Goal: Task Accomplishment & Management: Complete application form

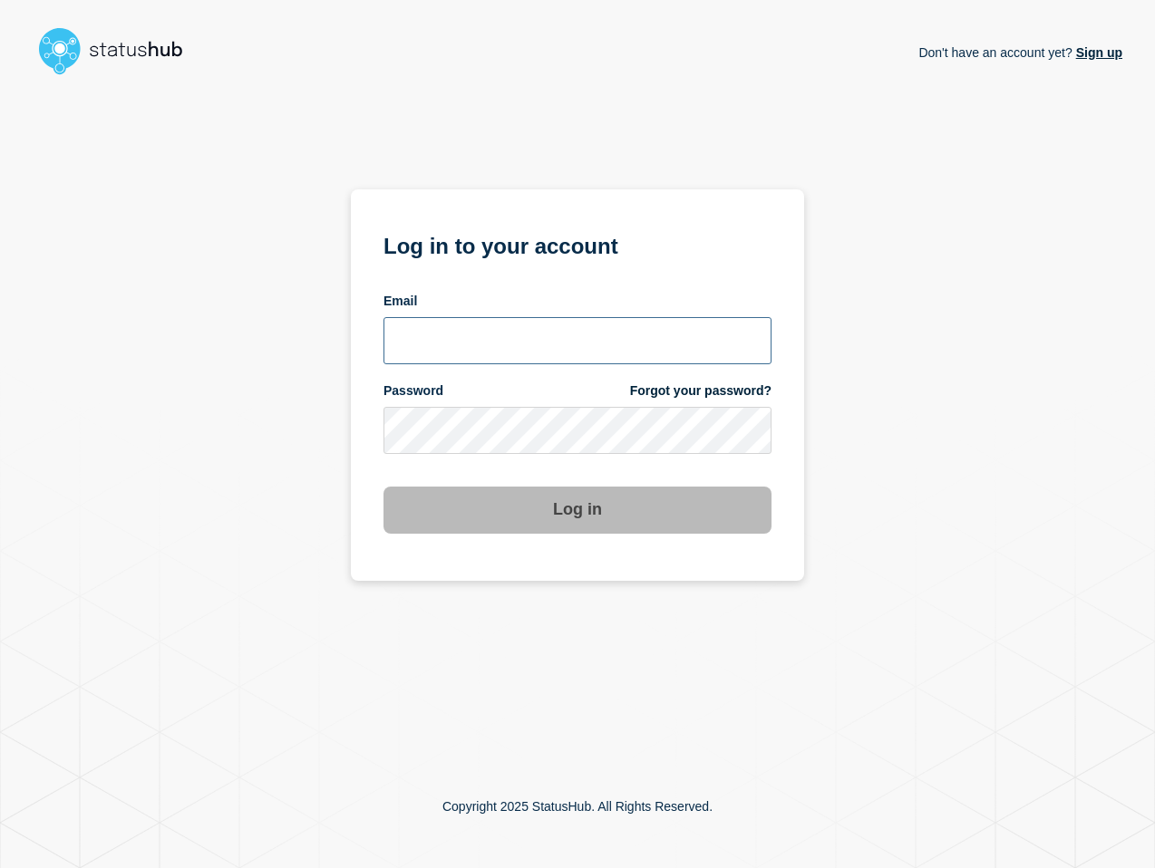
type input "[PERSON_NAME][EMAIL_ADDRESS][PERSON_NAME][DOMAIN_NAME]"
click at [585, 506] on button "Log in" at bounding box center [577, 510] width 388 height 47
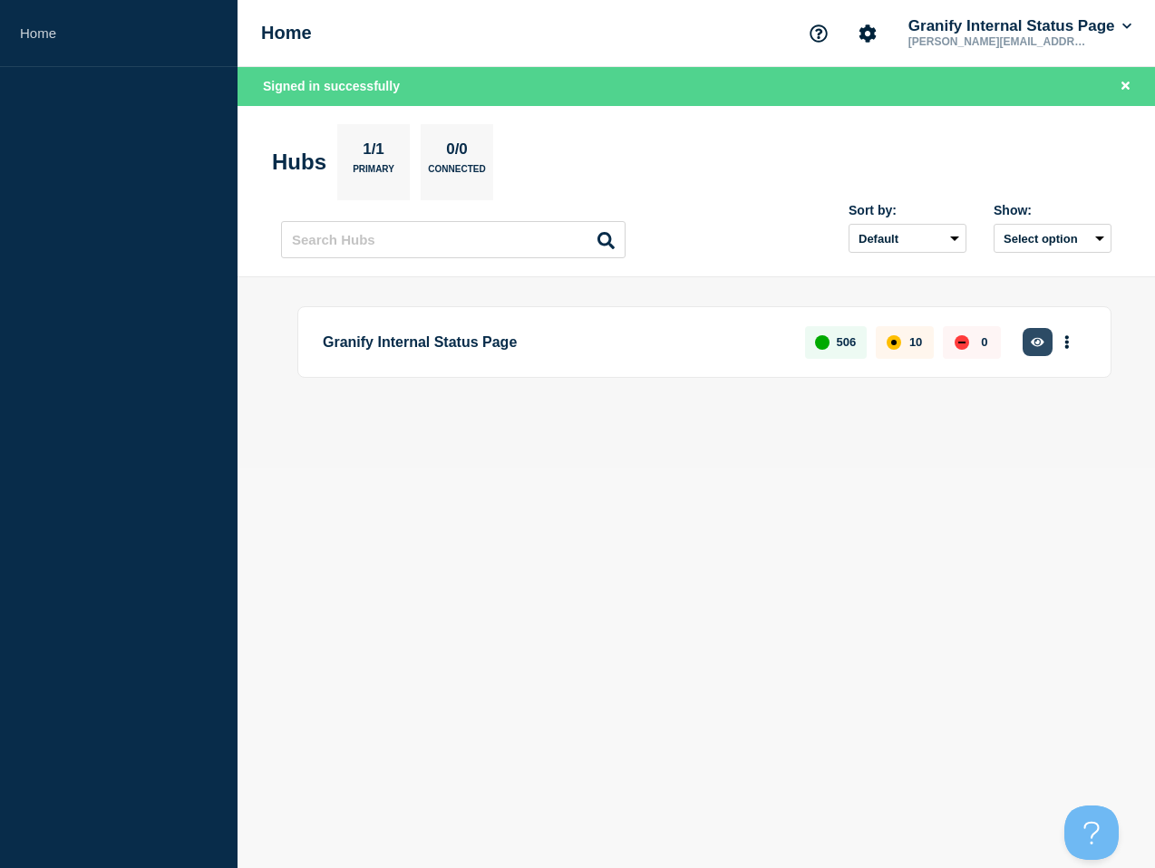
click at [1040, 345] on icon "button" at bounding box center [1037, 341] width 14 height 9
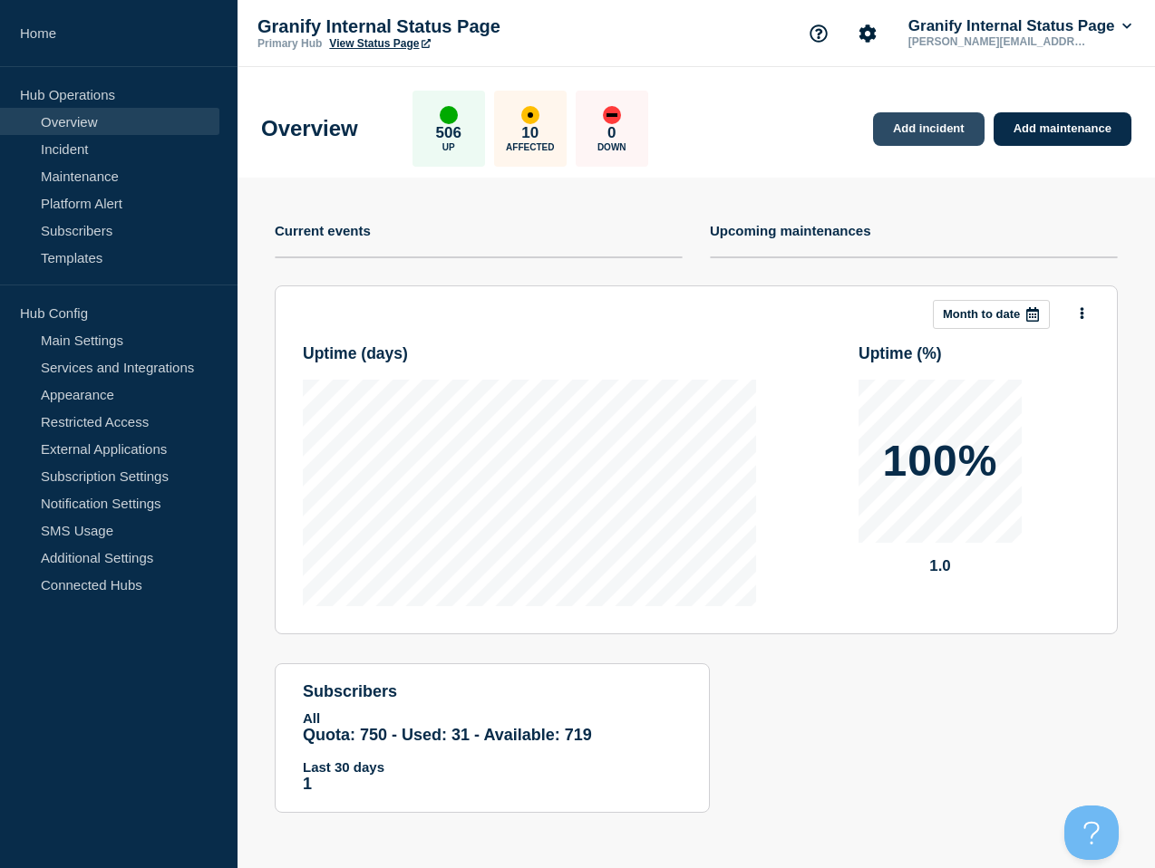
click at [931, 136] on link "Add incident" at bounding box center [928, 129] width 111 height 34
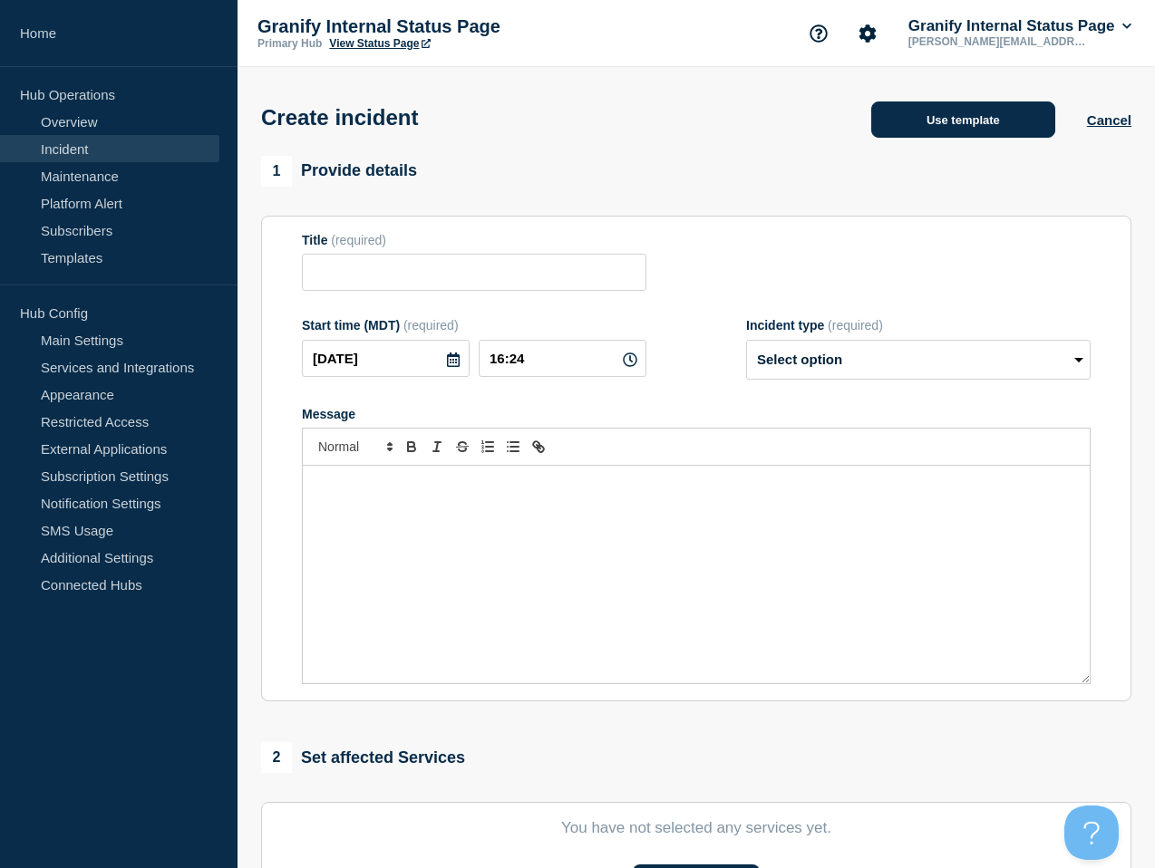
click at [920, 131] on button "Use template" at bounding box center [963, 120] width 184 height 36
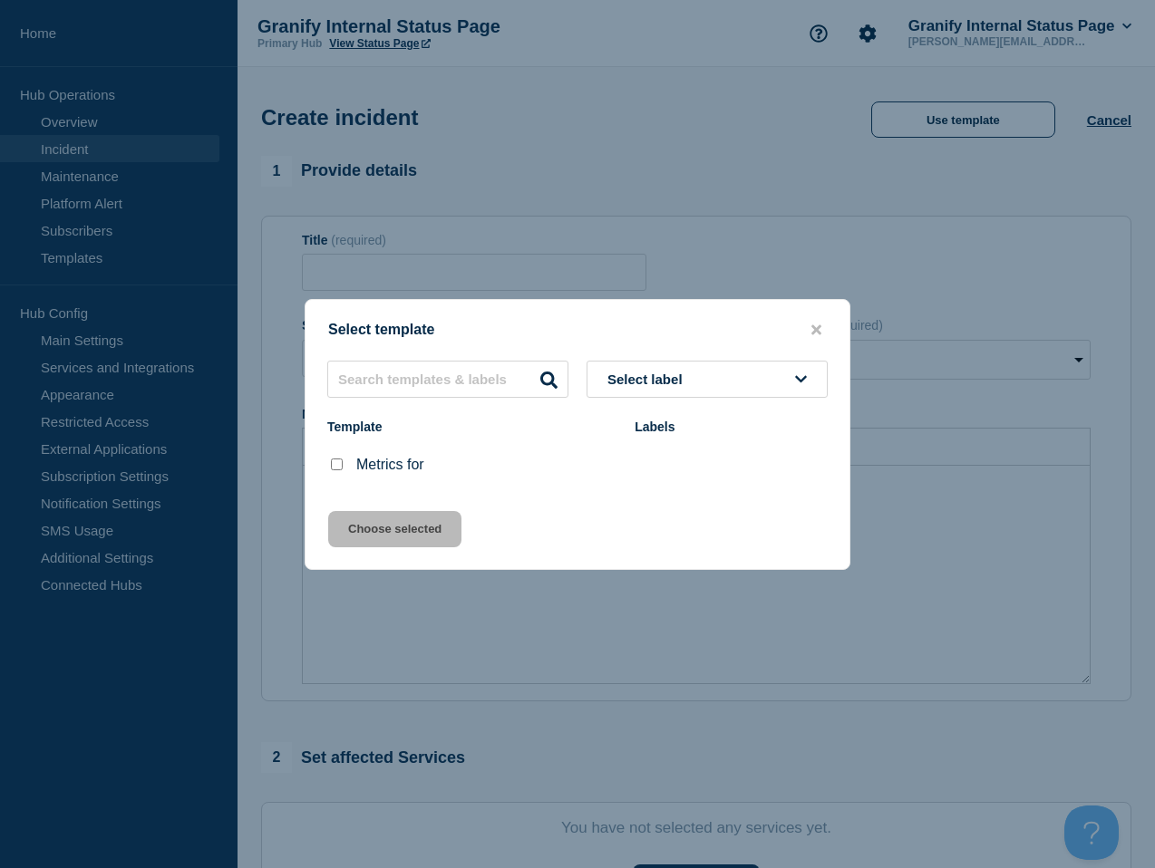
click at [338, 468] on input "Metrics for checkbox" at bounding box center [337, 465] width 12 height 12
checkbox input "true"
click at [401, 537] on button "Choose selected" at bounding box center [394, 529] width 133 height 36
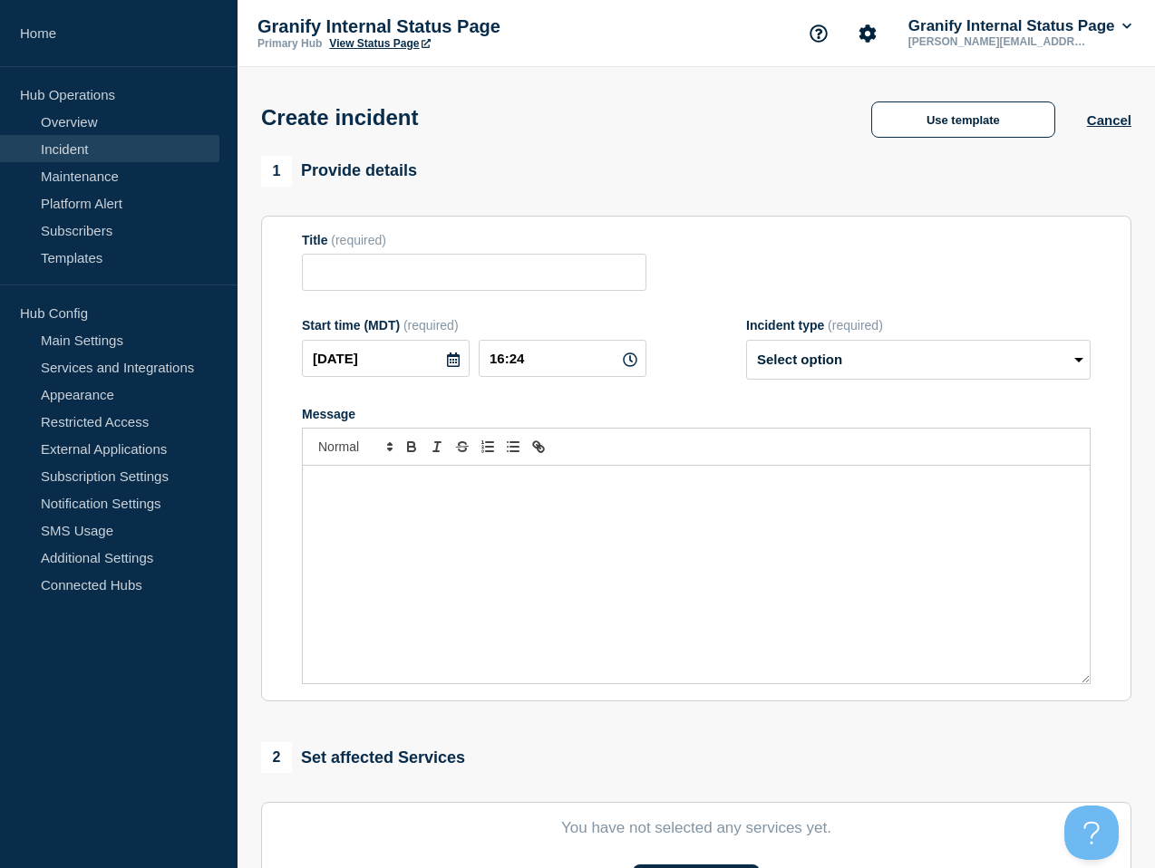
type input "Metrics for"
select select "monitoring"
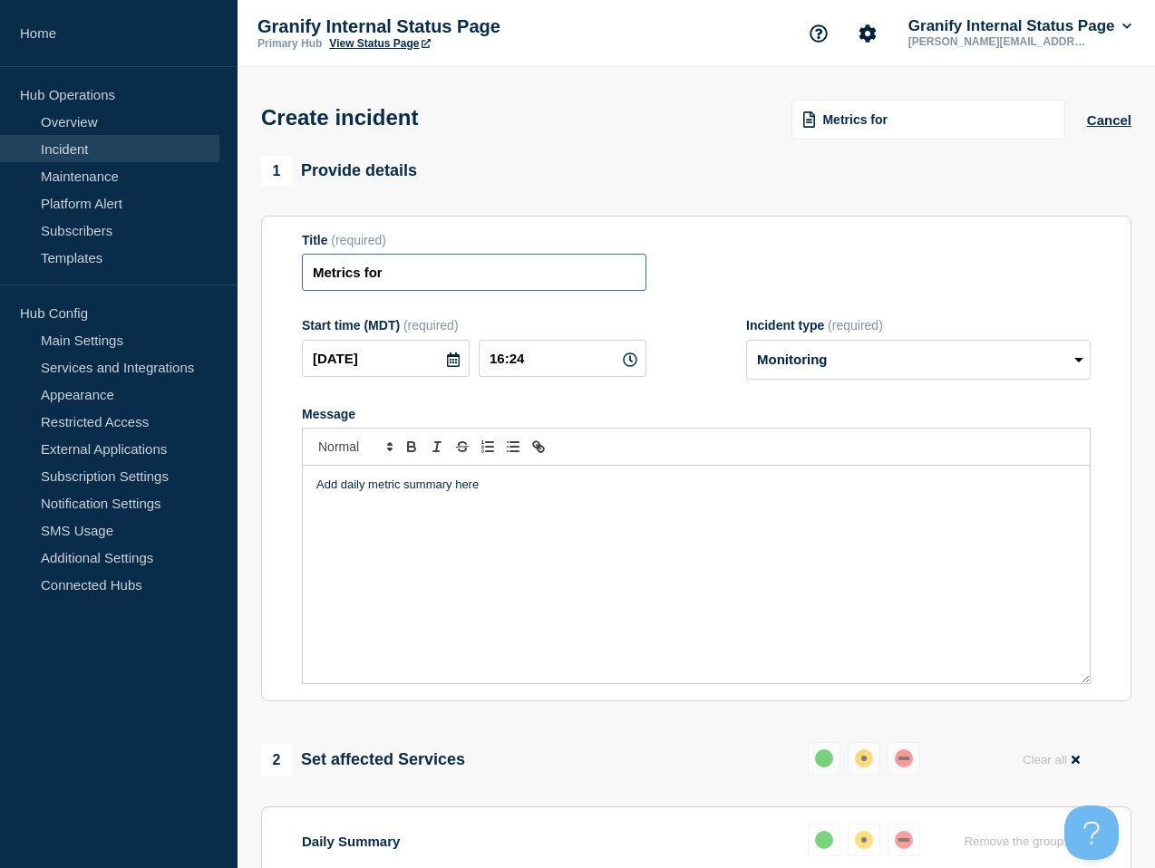
click at [503, 289] on input "Metrics for" at bounding box center [474, 272] width 344 height 37
type input "Metrics for 9/5"
click at [614, 528] on div "Add daily metric summary here" at bounding box center [696, 575] width 787 height 218
drag, startPoint x: 692, startPoint y: 526, endPoint x: 132, endPoint y: 421, distance: 569.7
click at [137, 422] on div "Home Hub Operations Overview Incident Maintenance Platform Alert Subscribers Te…" at bounding box center [577, 680] width 1155 height 1360
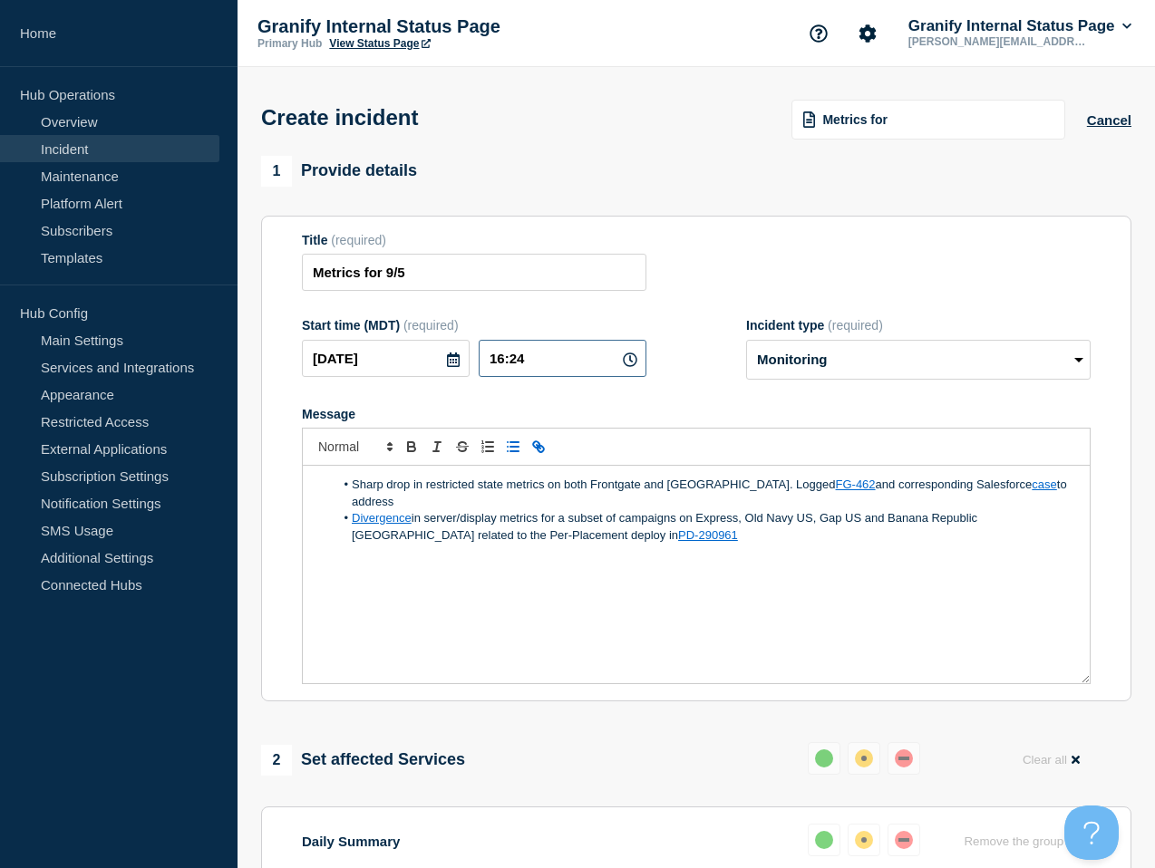
click at [557, 370] on input "16:24" at bounding box center [563, 358] width 168 height 37
click at [508, 369] on input "16:29" at bounding box center [563, 358] width 168 height 37
drag, startPoint x: 511, startPoint y: 372, endPoint x: 595, endPoint y: 371, distance: 83.4
click at [595, 371] on input "16:29" at bounding box center [563, 358] width 168 height 37
type input "16:30"
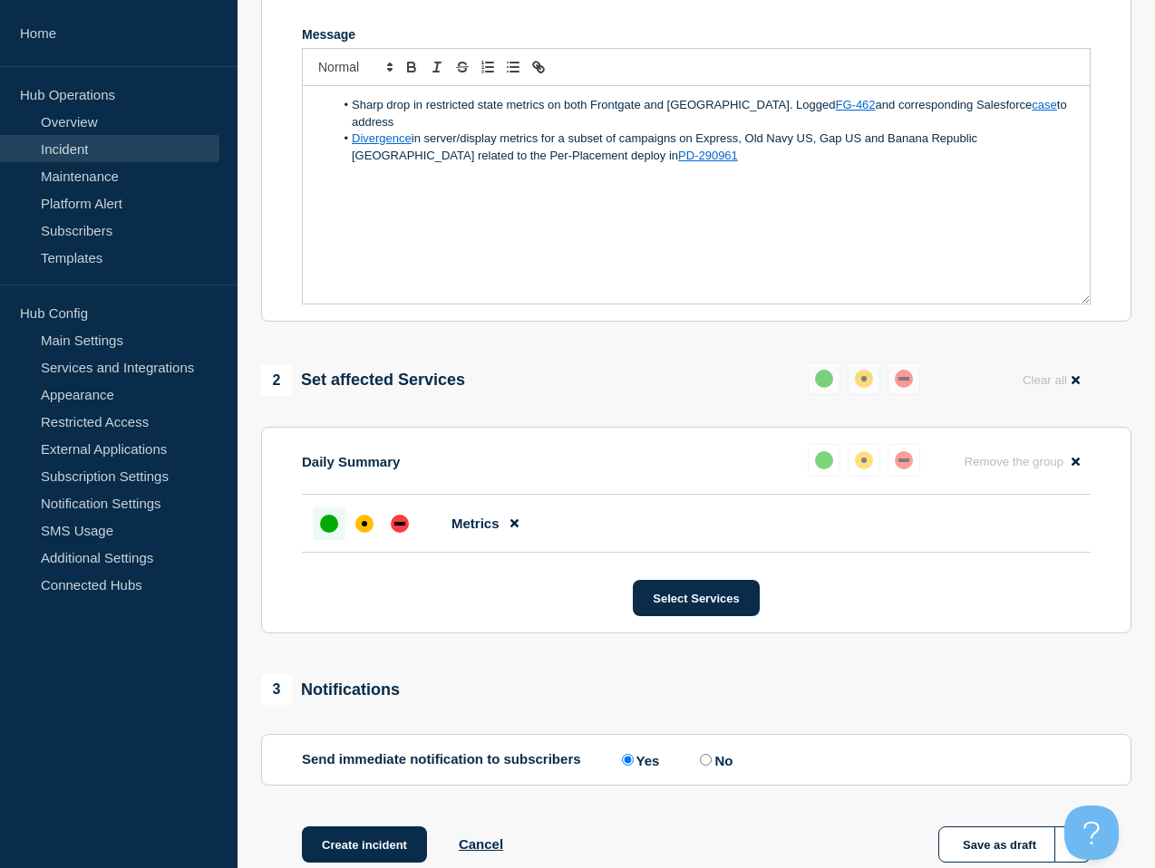
scroll to position [517, 0]
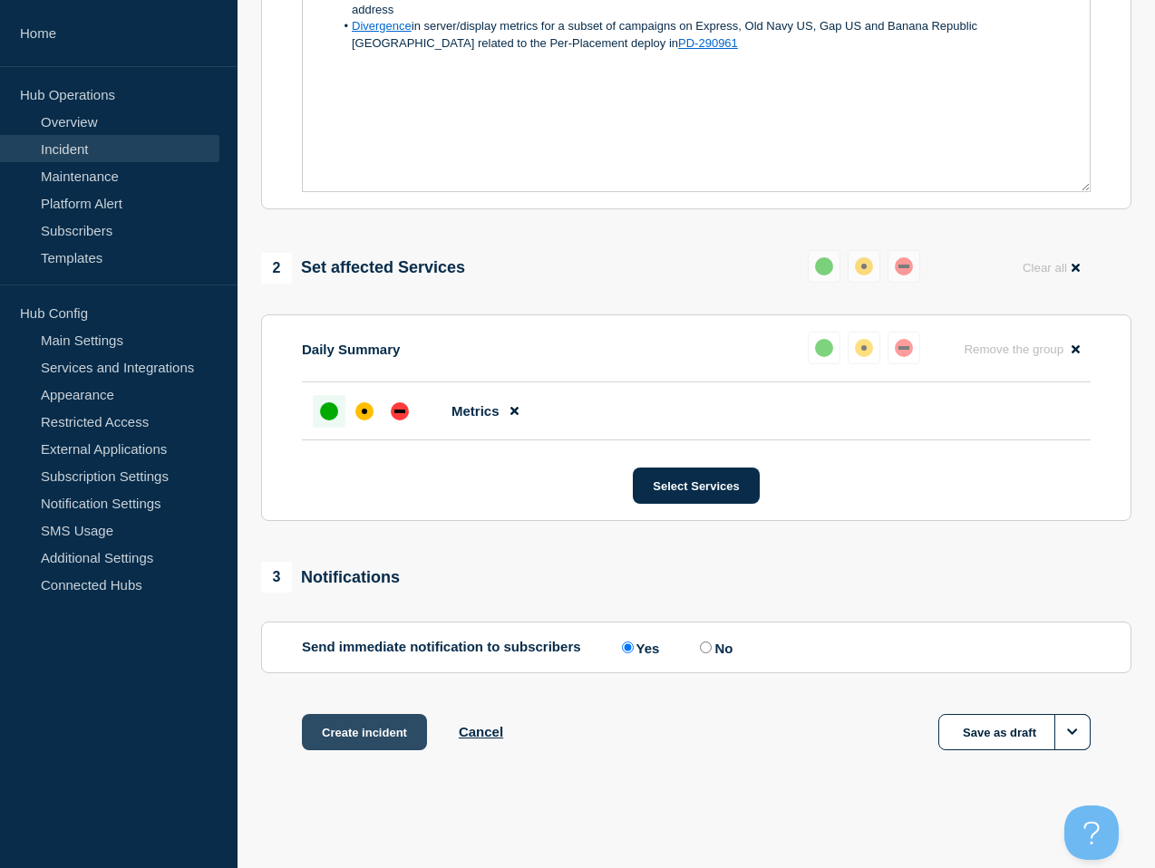
click at [351, 742] on button "Create incident" at bounding box center [364, 732] width 125 height 36
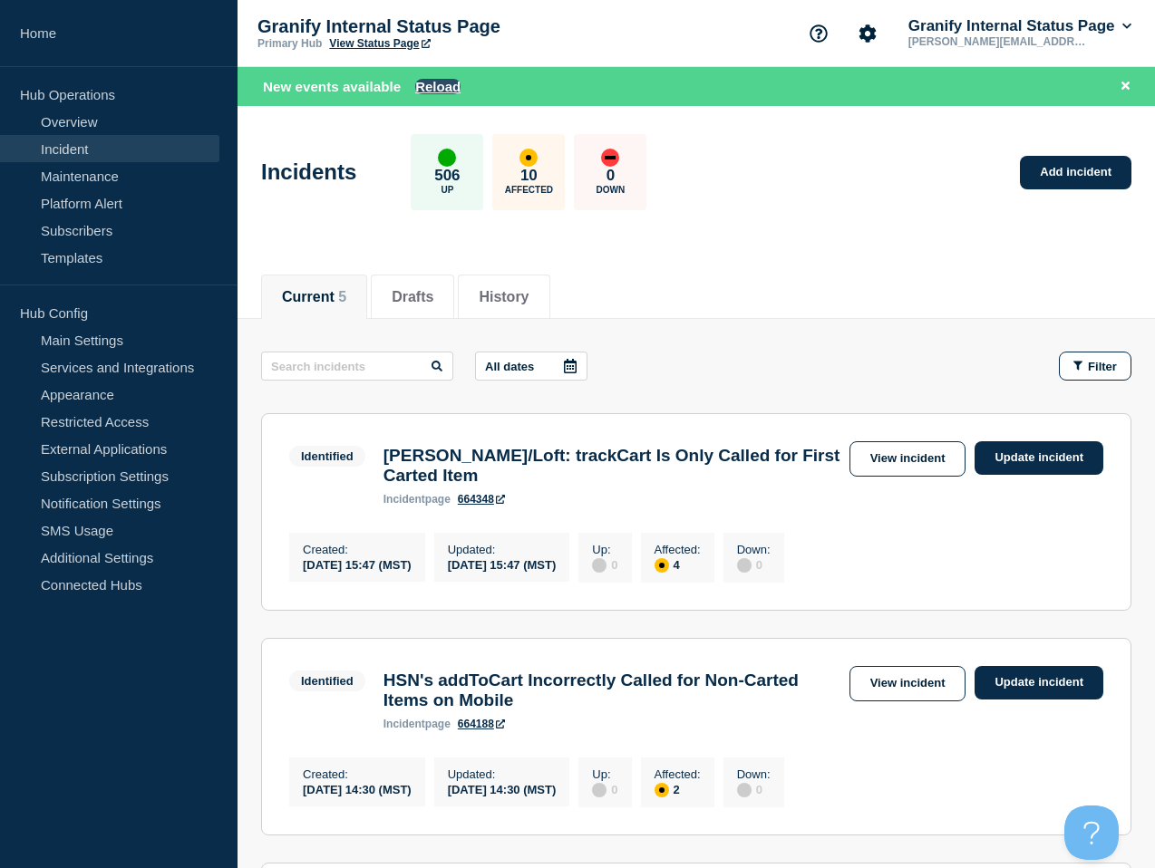
click at [438, 92] on button "Reload" at bounding box center [437, 86] width 45 height 15
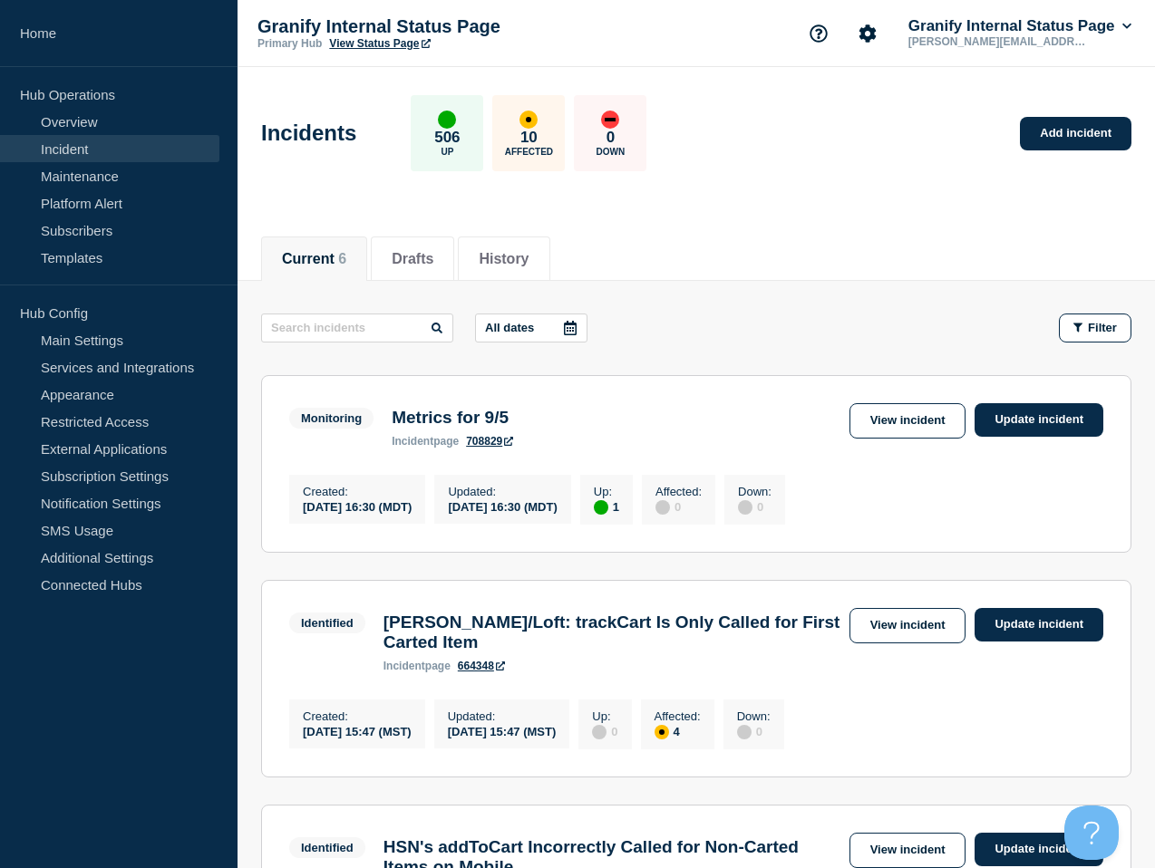
click at [934, 333] on div "All dates Filter" at bounding box center [696, 328] width 870 height 29
click at [1033, 413] on link "Update incident" at bounding box center [1038, 420] width 129 height 34
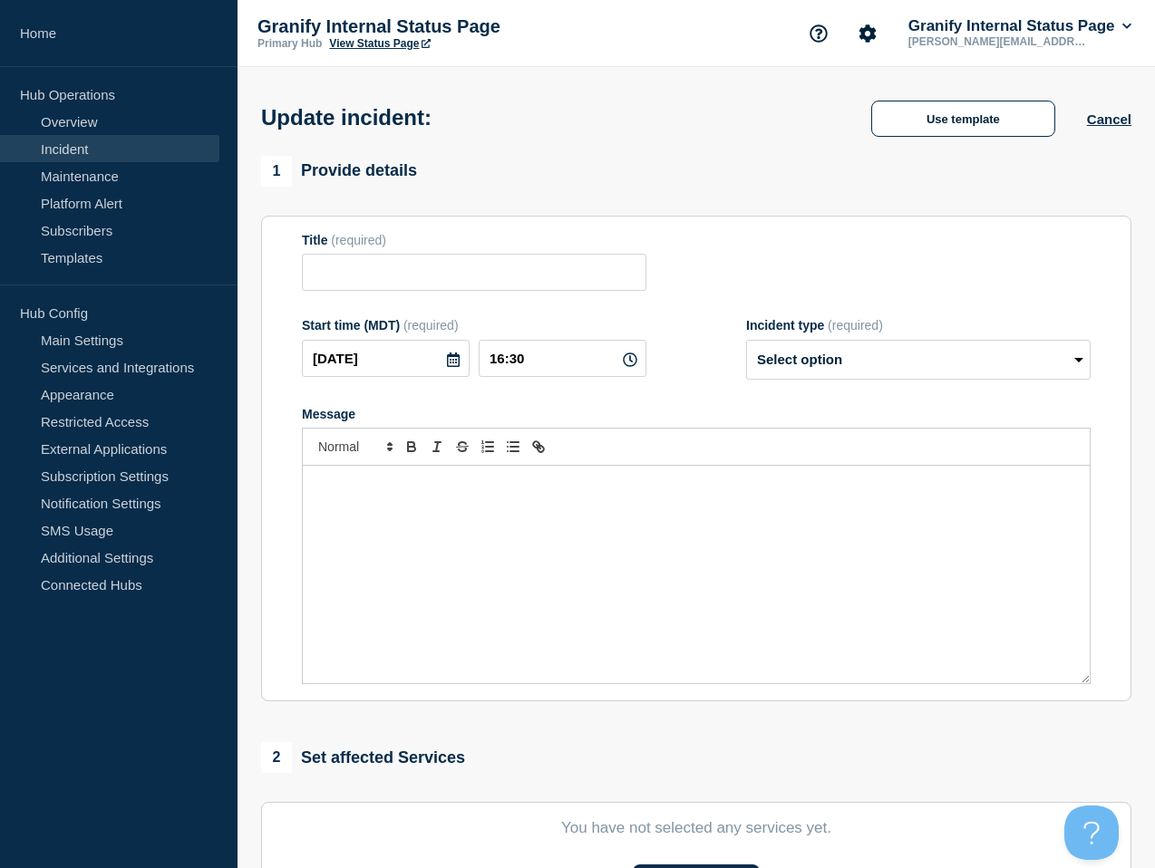
type input "Metrics for 9/5"
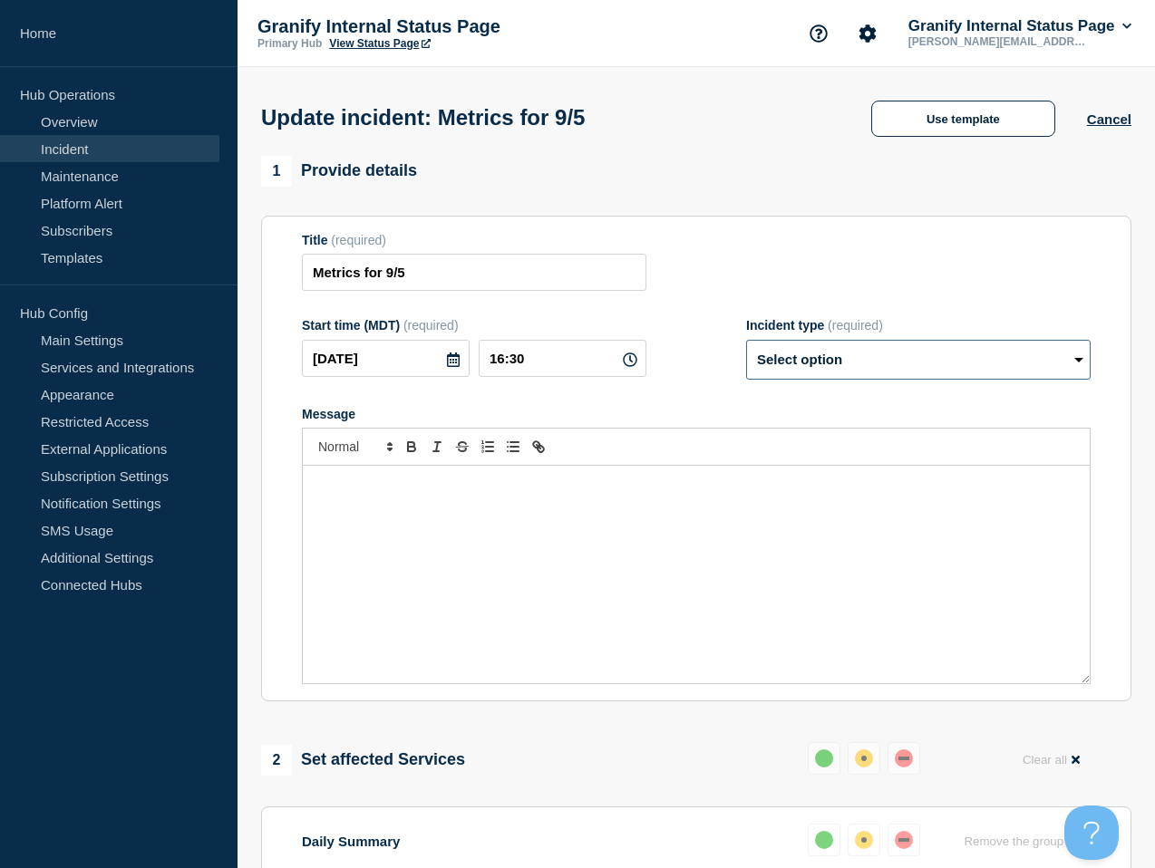
click at [911, 373] on select "Select option Investigating Identified Monitoring Resolved" at bounding box center [918, 360] width 344 height 40
select select "resolved"
click at [746, 352] on select "Select option Investigating Identified Monitoring Resolved" at bounding box center [918, 360] width 344 height 40
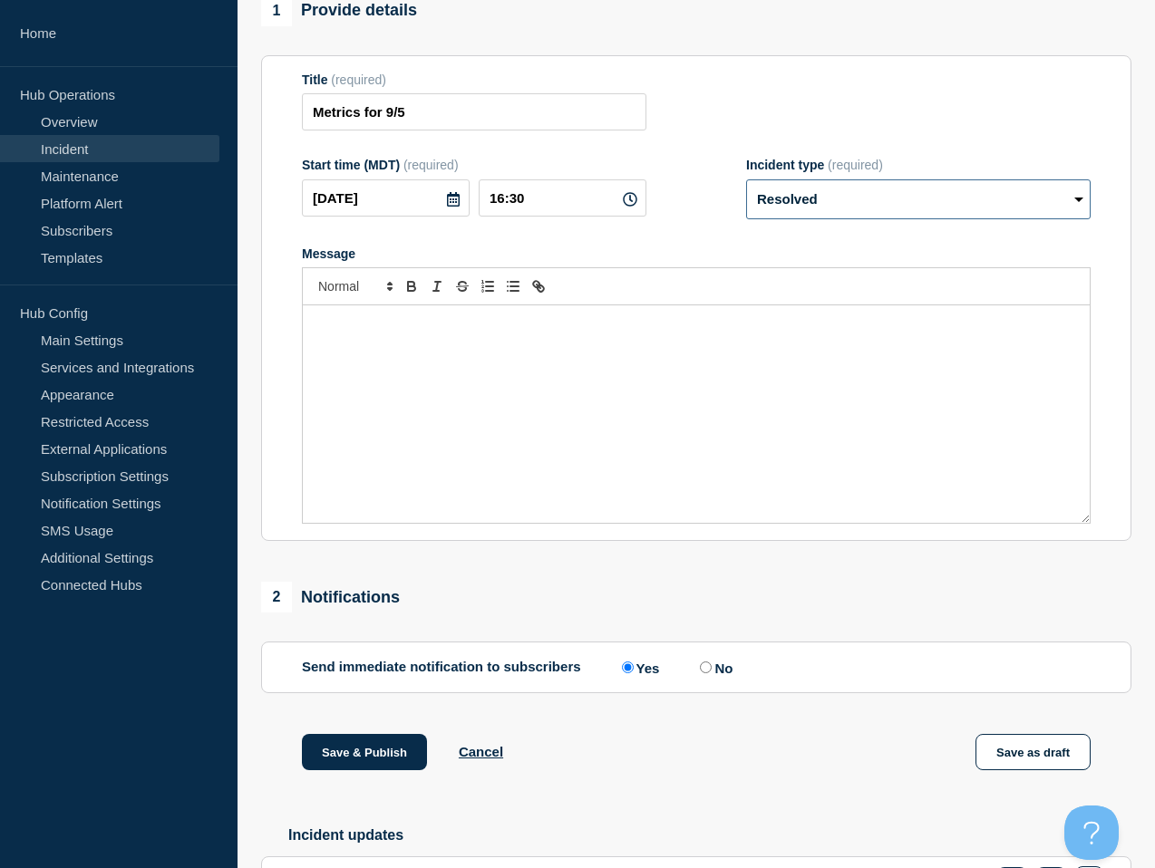
scroll to position [251, 0]
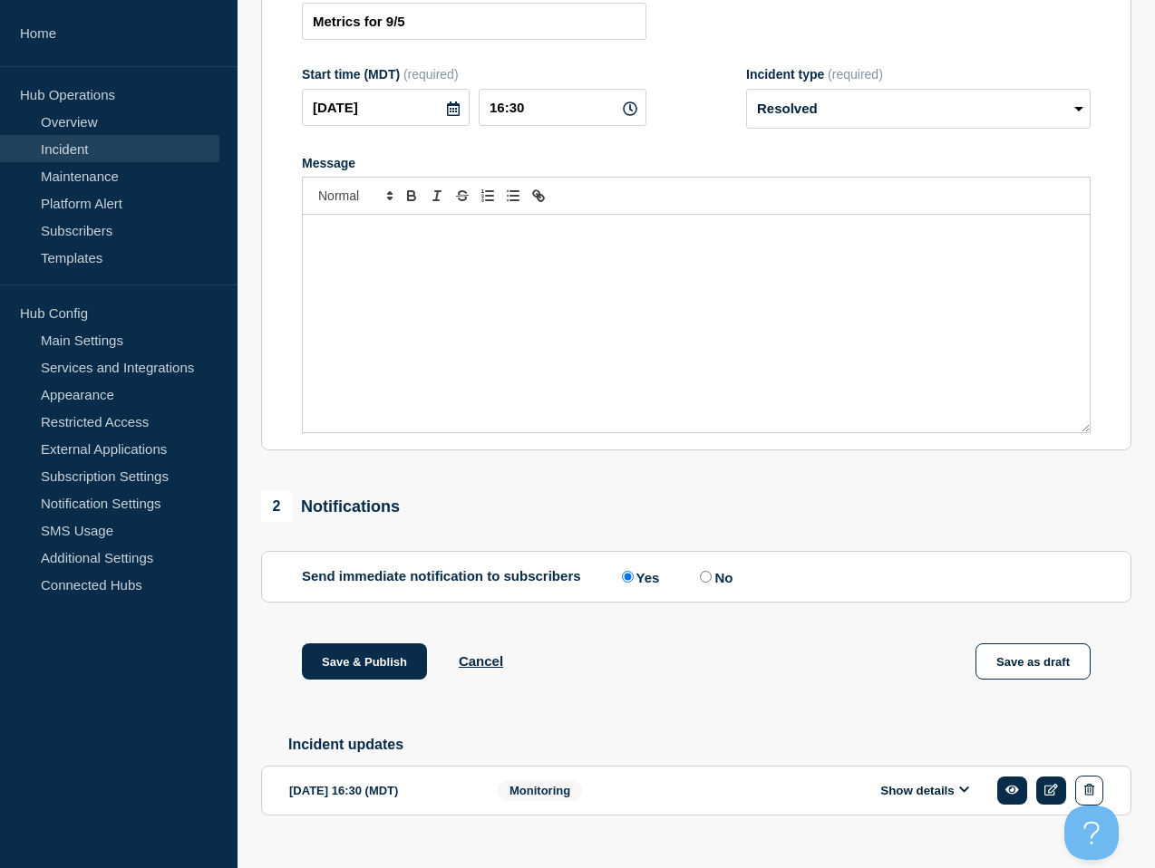
click at [700, 583] on input "No" at bounding box center [706, 577] width 12 height 12
radio input "true"
radio input "false"
click at [398, 673] on button "Save & Publish" at bounding box center [364, 661] width 125 height 36
